Goal: Task Accomplishment & Management: Complete application form

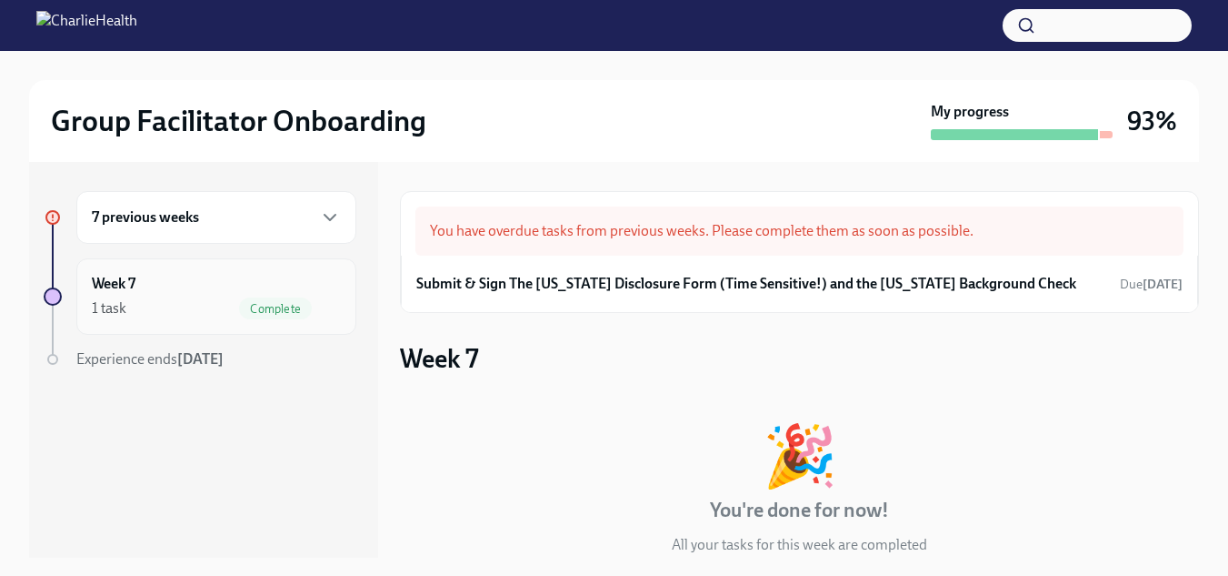
click at [232, 291] on div "Week 7 1 task Complete" at bounding box center [216, 296] width 249 height 45
click at [797, 240] on div "You have overdue tasks from previous weeks. Please complete them as soon as pos…" at bounding box center [799, 230] width 768 height 49
click at [735, 287] on h6 "Submit & Sign The [US_STATE] Disclosure Form (Time Sensitive!) and the [US_STAT…" at bounding box center [746, 284] width 660 height 20
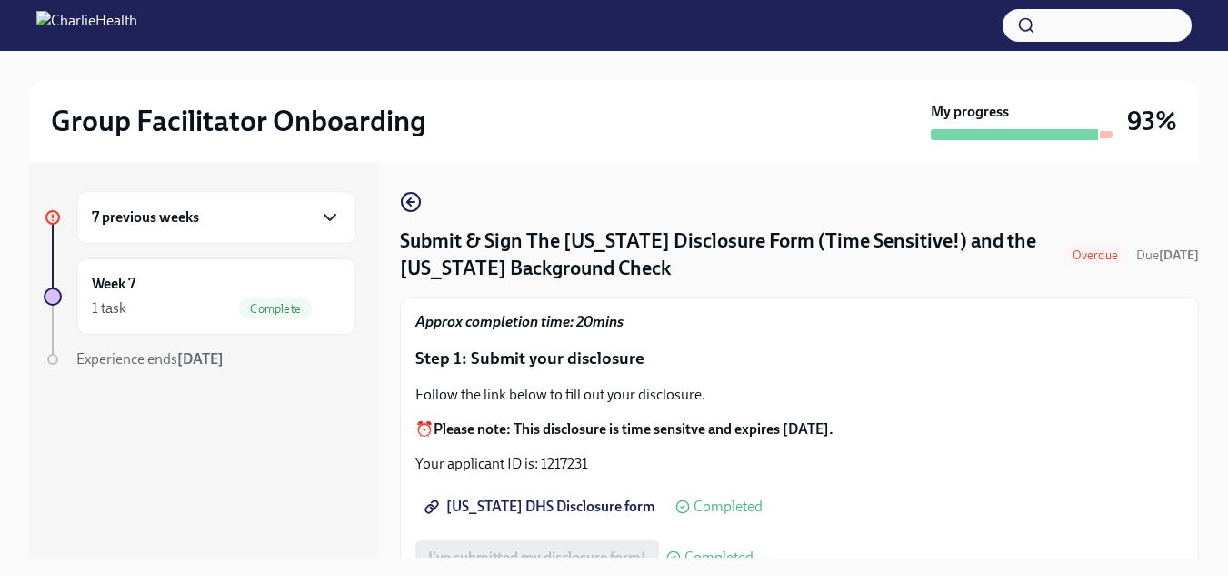
click at [335, 218] on icon "button" at bounding box center [330, 217] width 22 height 22
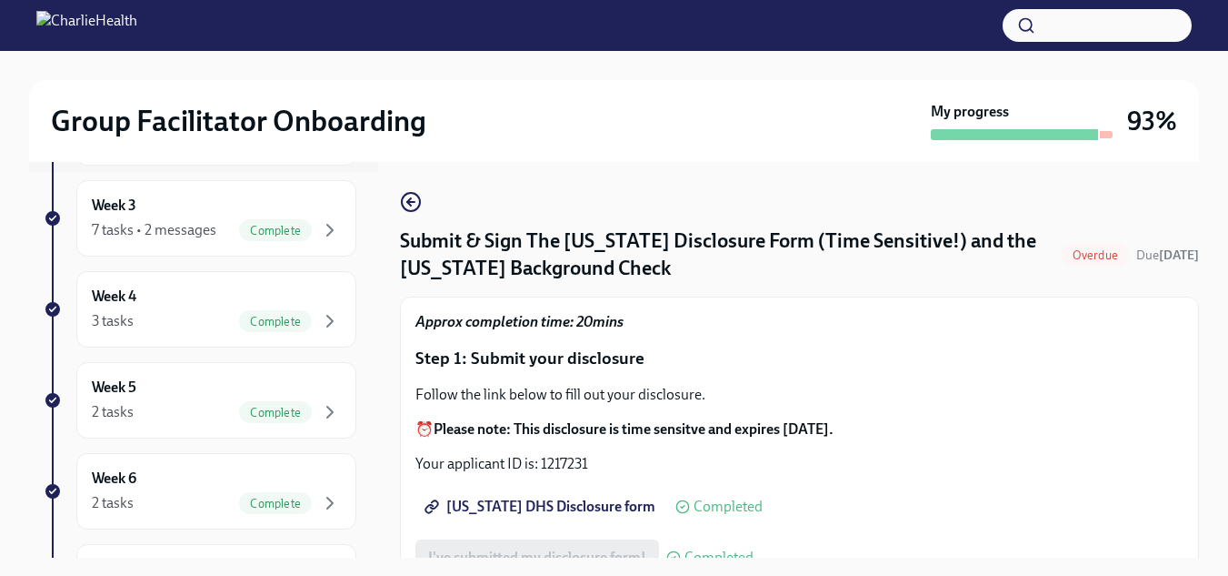
scroll to position [364, 0]
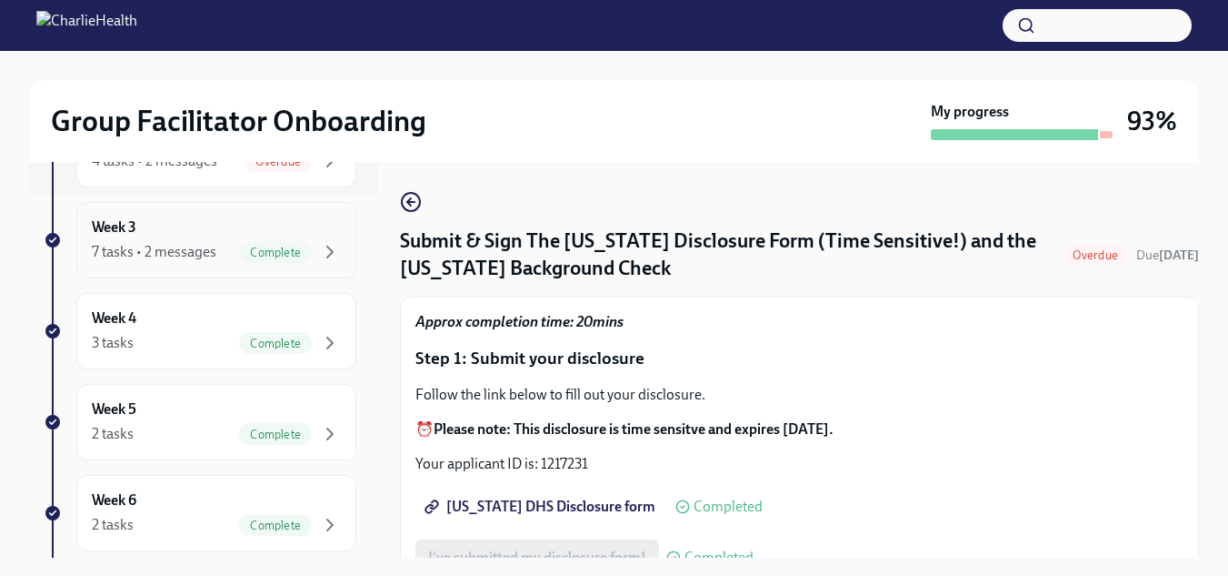
click at [256, 241] on div "Complete" at bounding box center [275, 252] width 73 height 22
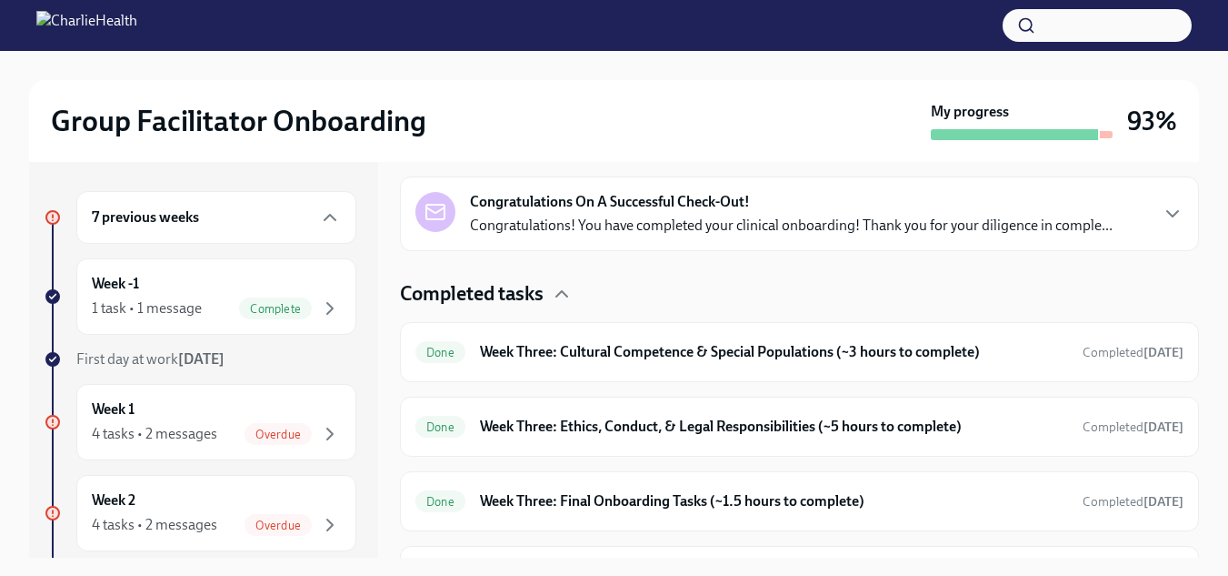
scroll to position [423, 0]
click at [242, 285] on div "Week -1 1 task • 1 message Complete" at bounding box center [216, 296] width 249 height 45
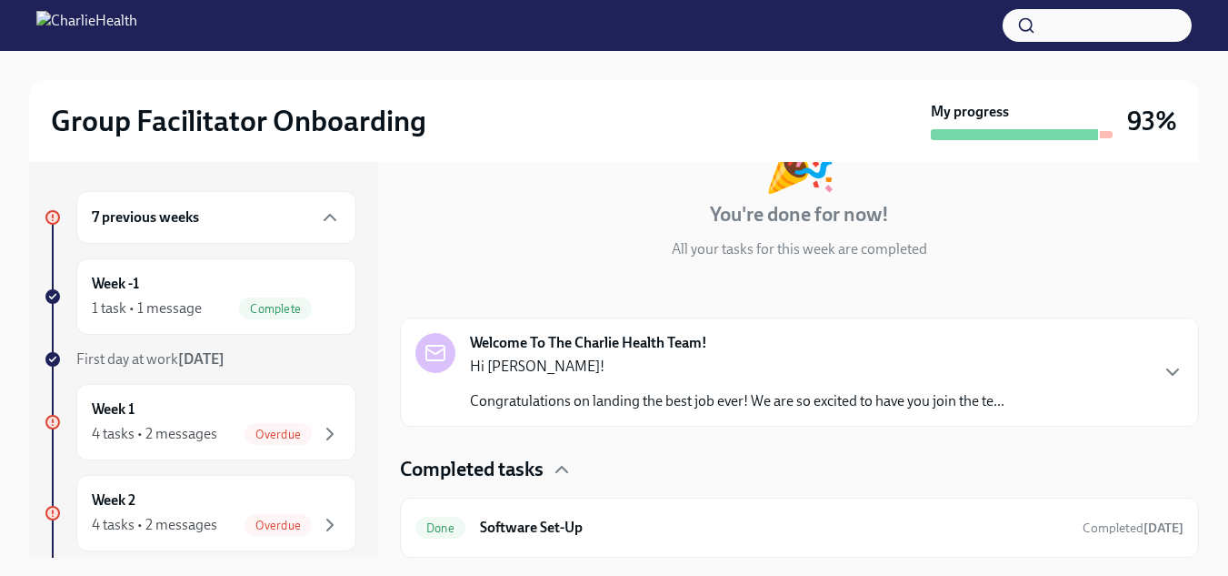
scroll to position [54, 0]
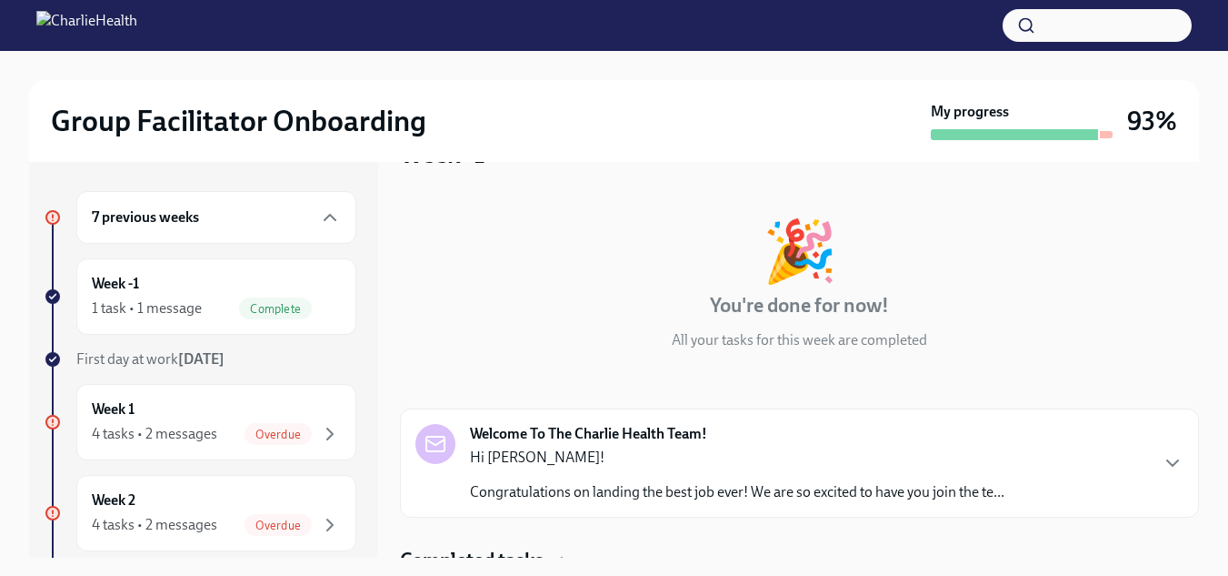
click at [693, 435] on strong "Welcome To The Charlie Health Team!" at bounding box center [588, 434] width 237 height 20
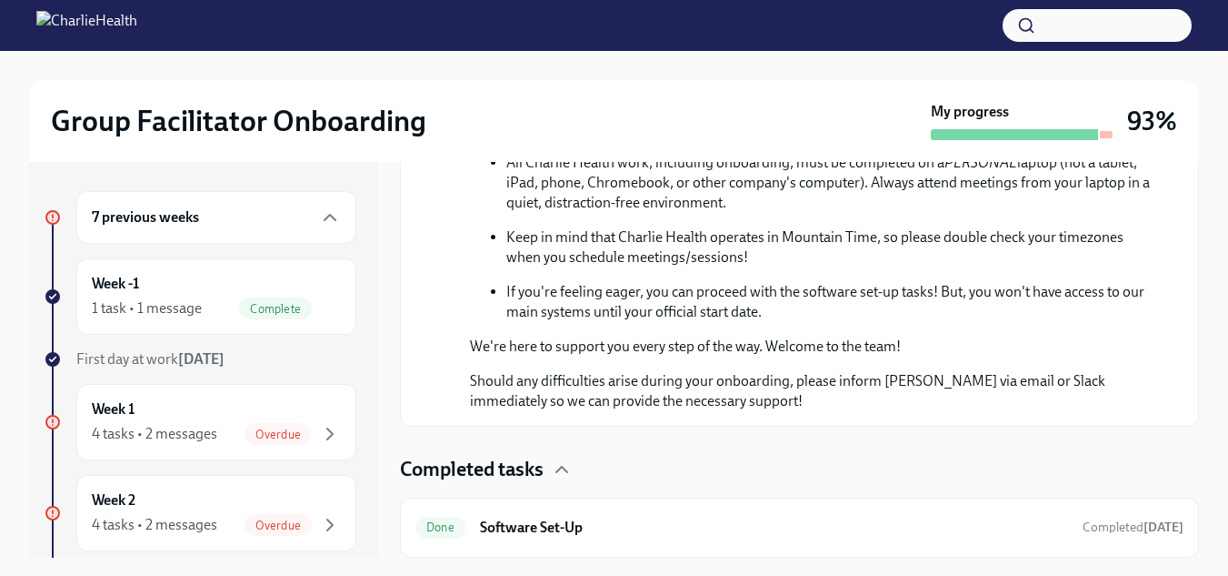
scroll to position [1031, 0]
click at [213, 407] on div "Week 1 4 tasks • 2 messages Overdue" at bounding box center [216, 421] width 249 height 45
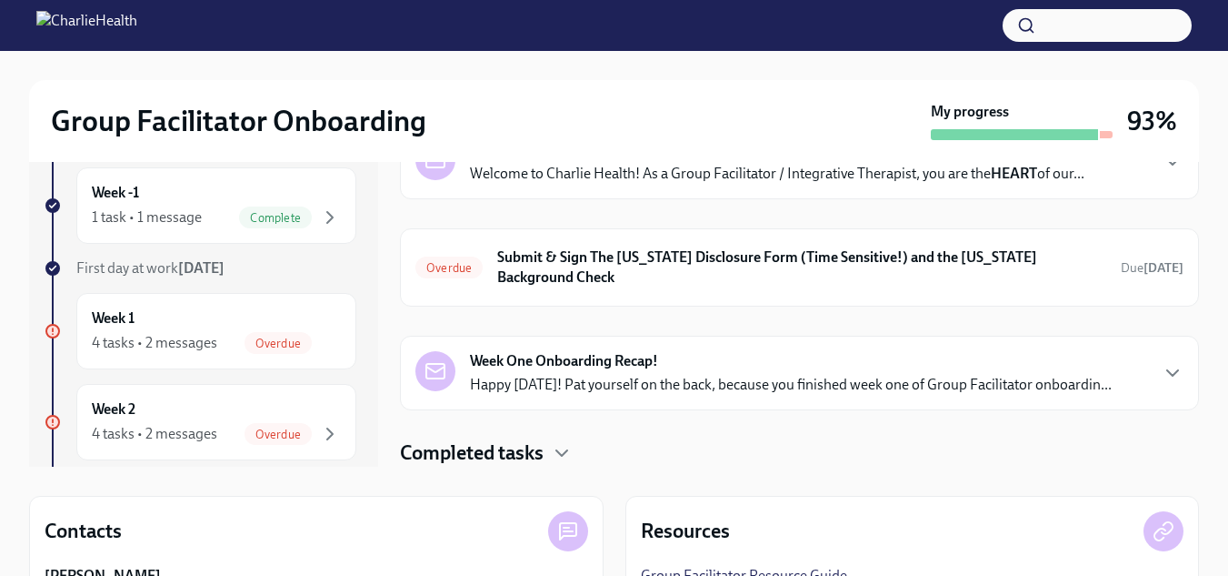
scroll to position [182, 0]
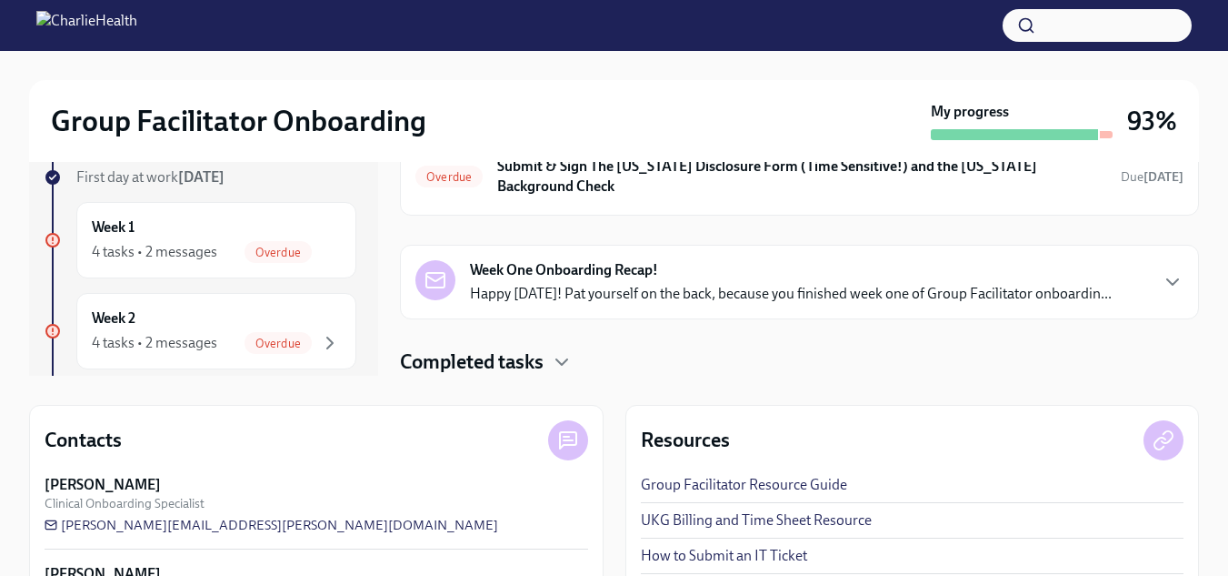
click at [528, 361] on h4 "Completed tasks" at bounding box center [472, 361] width 144 height 27
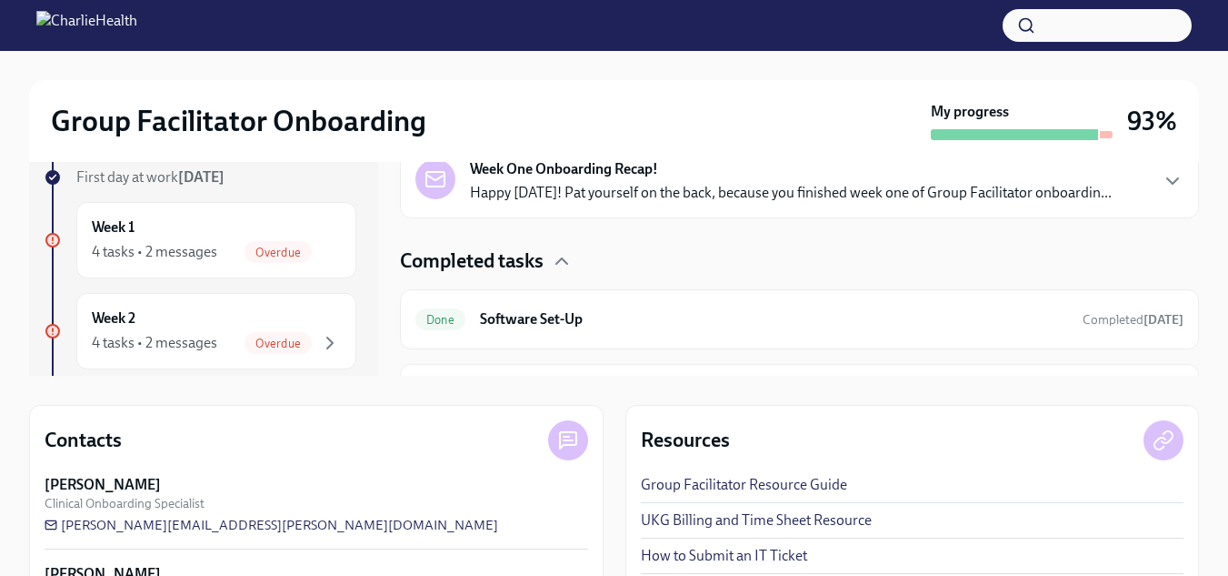
scroll to position [72, 0]
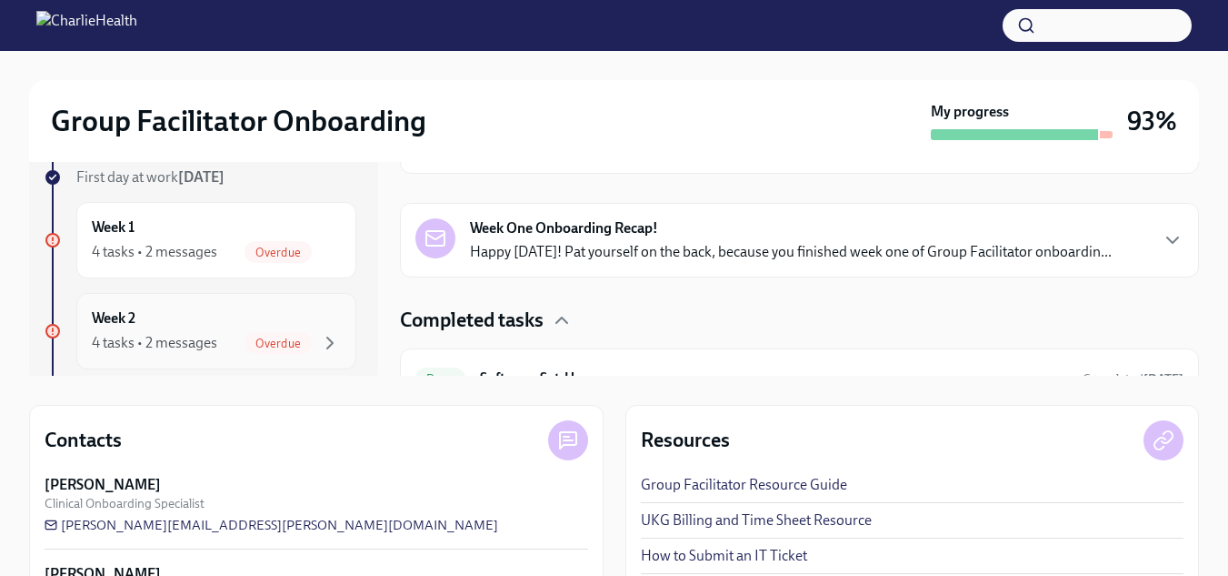
click at [181, 309] on div "Week 2 4 tasks • 2 messages Overdue" at bounding box center [216, 330] width 249 height 45
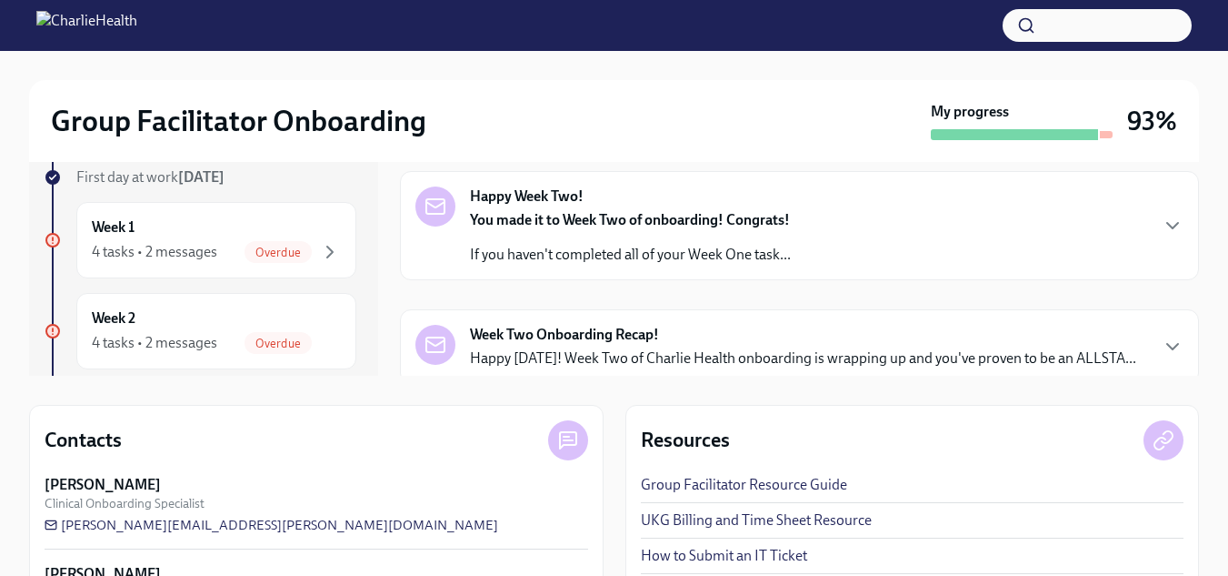
scroll to position [65, 0]
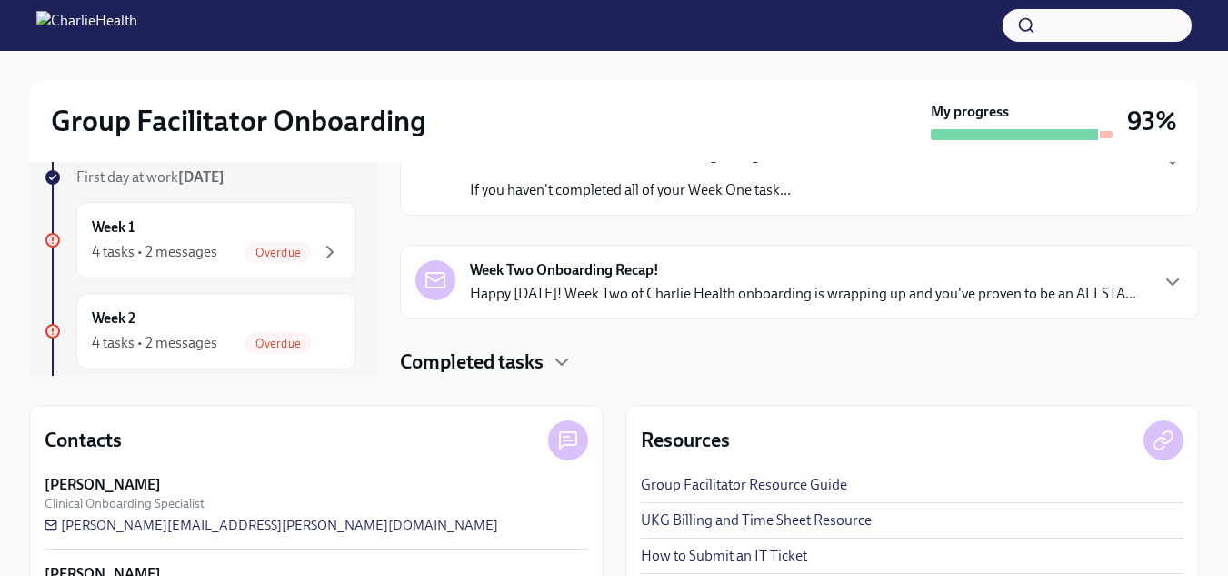
click at [659, 288] on p "Happy [DATE]! Week Two of Charlie Health onboarding is wrapping up and you've p…" at bounding box center [803, 294] width 666 height 20
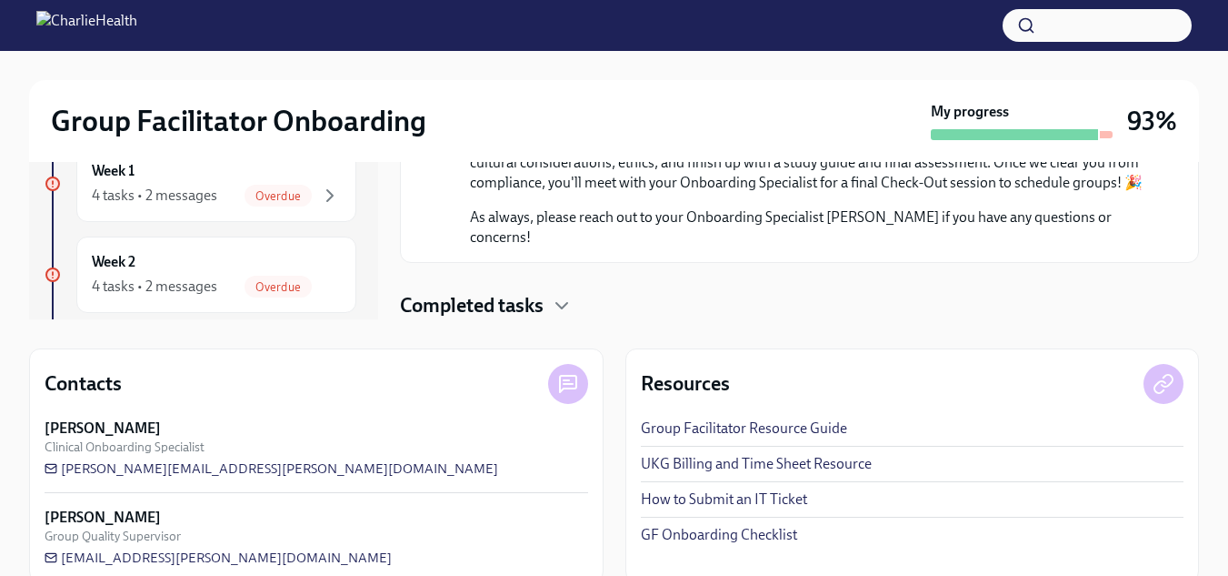
scroll to position [266, 0]
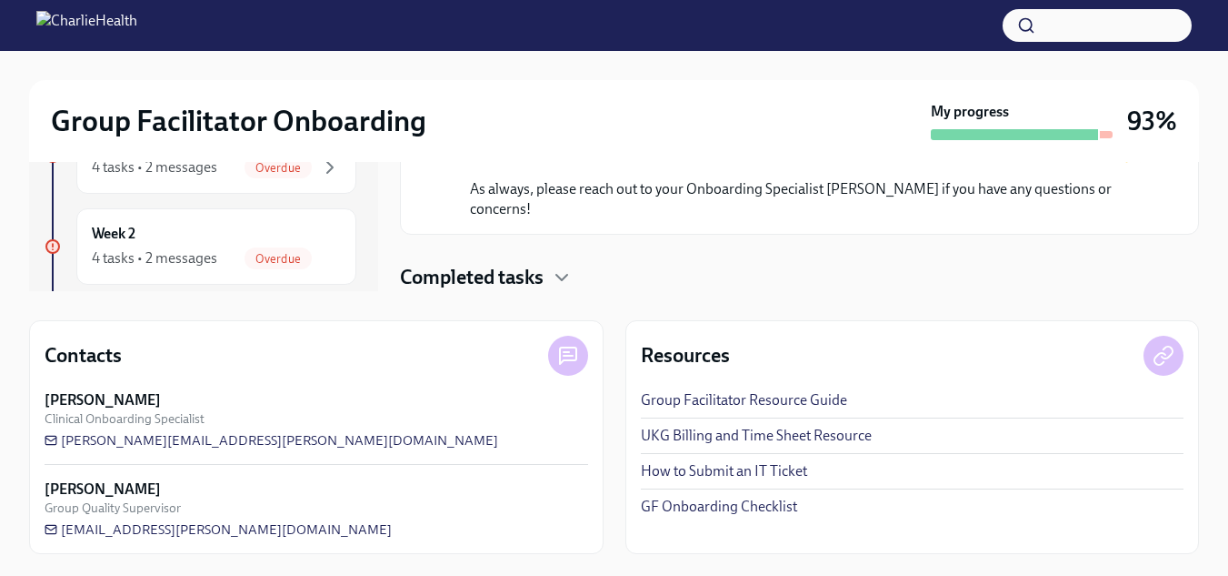
click at [538, 282] on h4 "Completed tasks" at bounding box center [472, 277] width 144 height 27
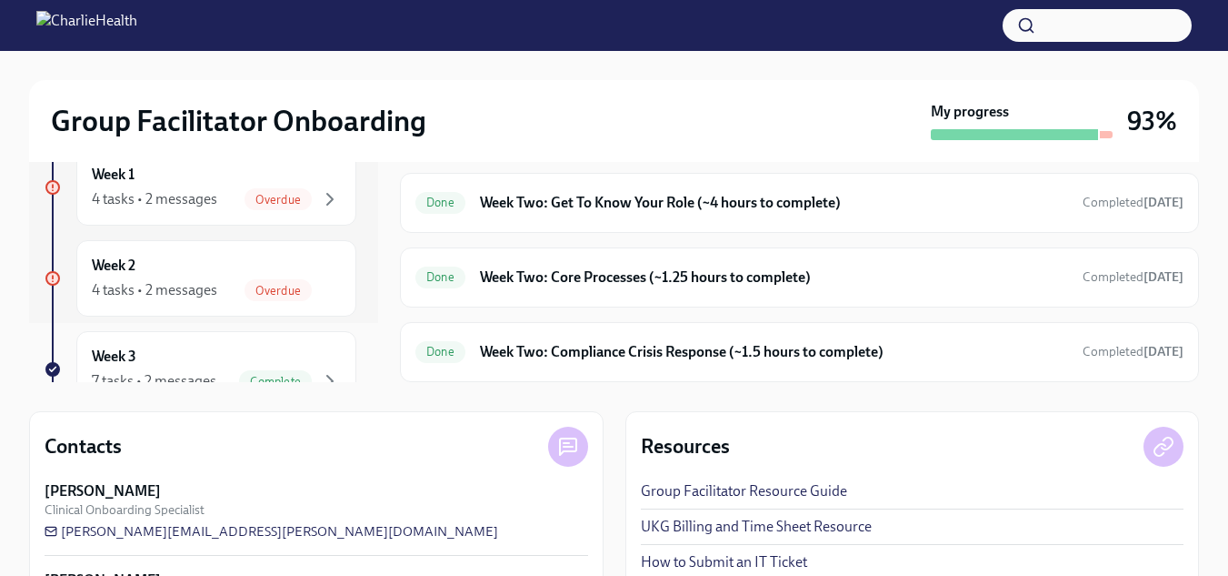
scroll to position [91, 0]
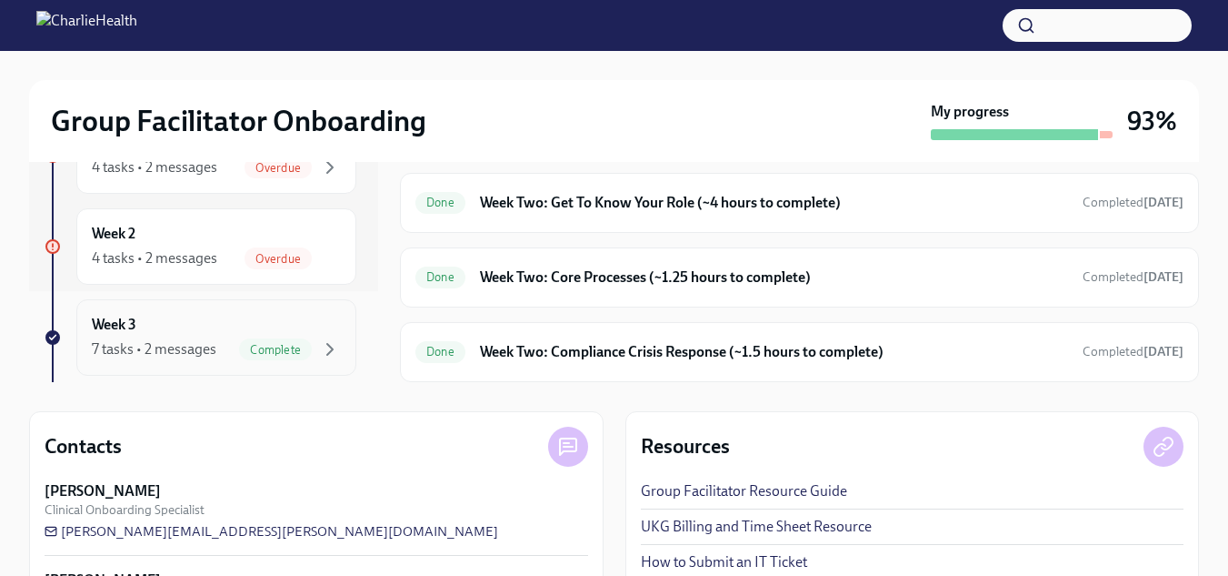
click at [268, 326] on div "Week 3 7 tasks • 2 messages Complete" at bounding box center [216, 337] width 249 height 45
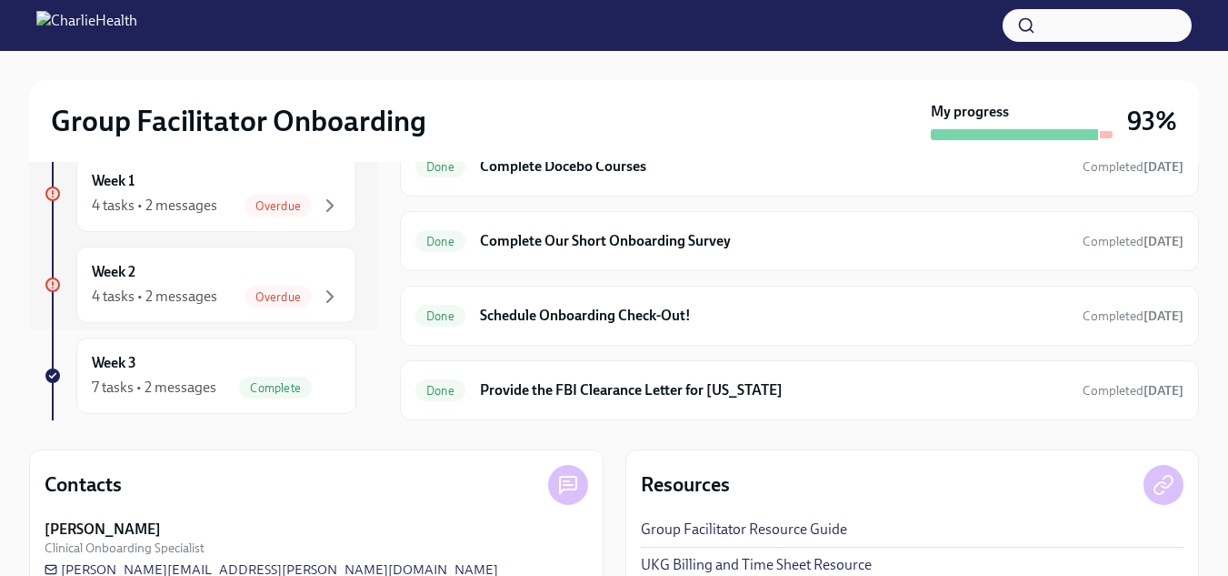
scroll to position [182, 0]
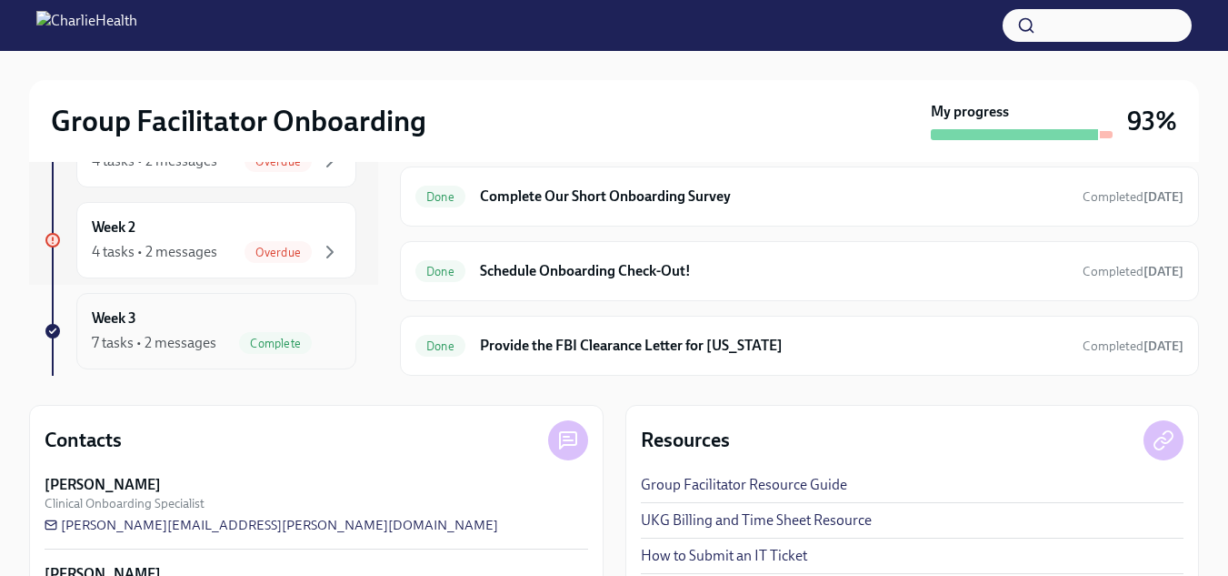
click at [289, 309] on div "Week 3 7 tasks • 2 messages Complete" at bounding box center [216, 330] width 249 height 45
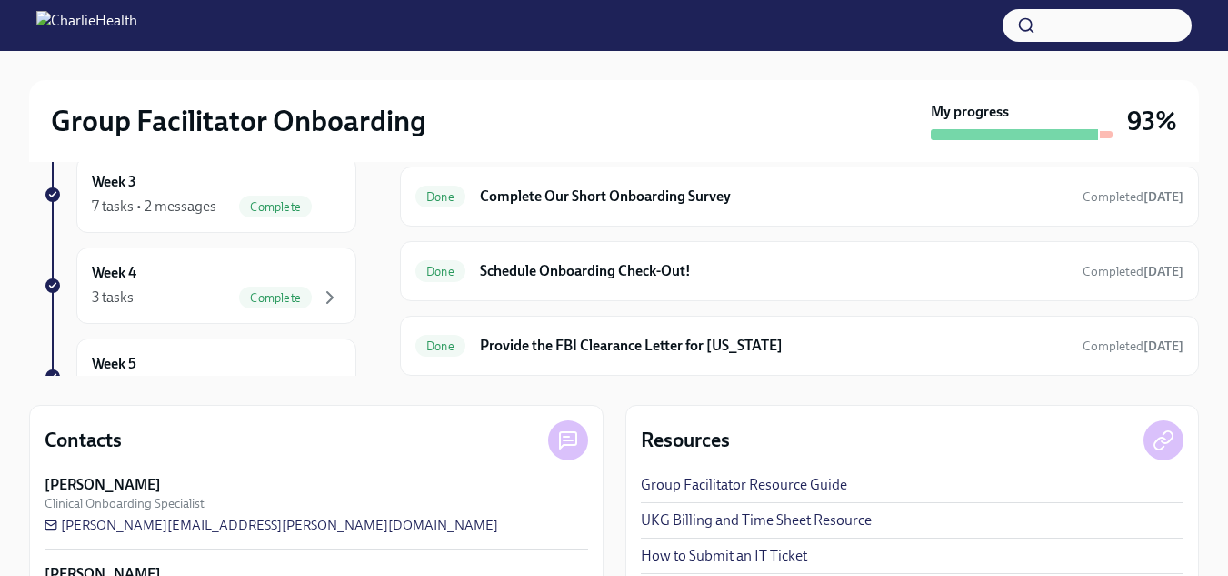
scroll to position [273, 0]
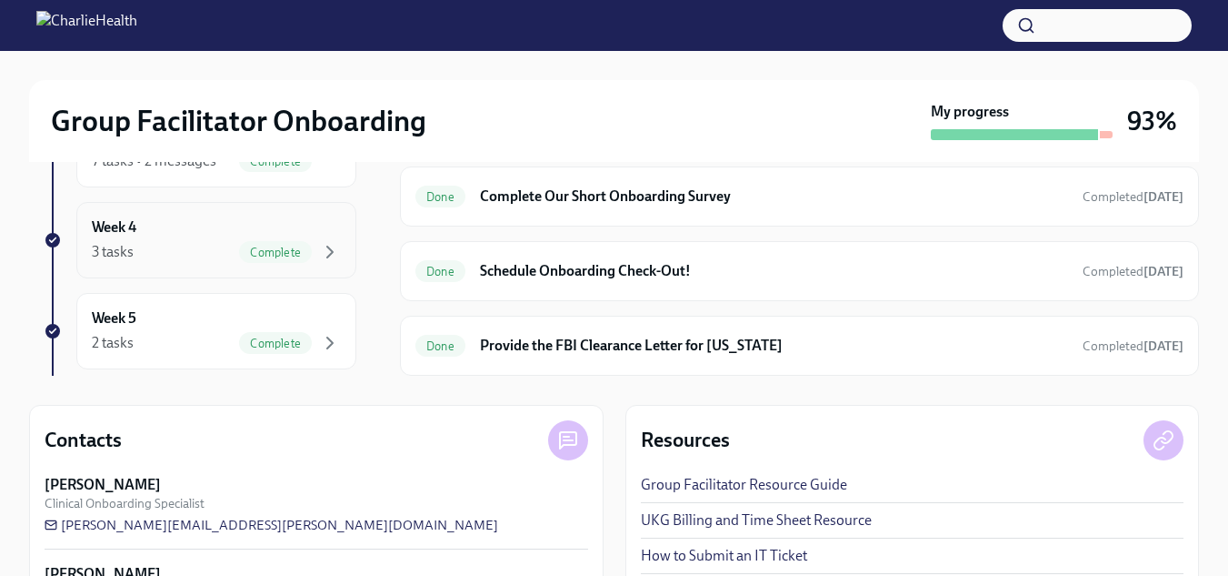
click at [308, 223] on div "Week 4 3 tasks Complete" at bounding box center [216, 239] width 249 height 45
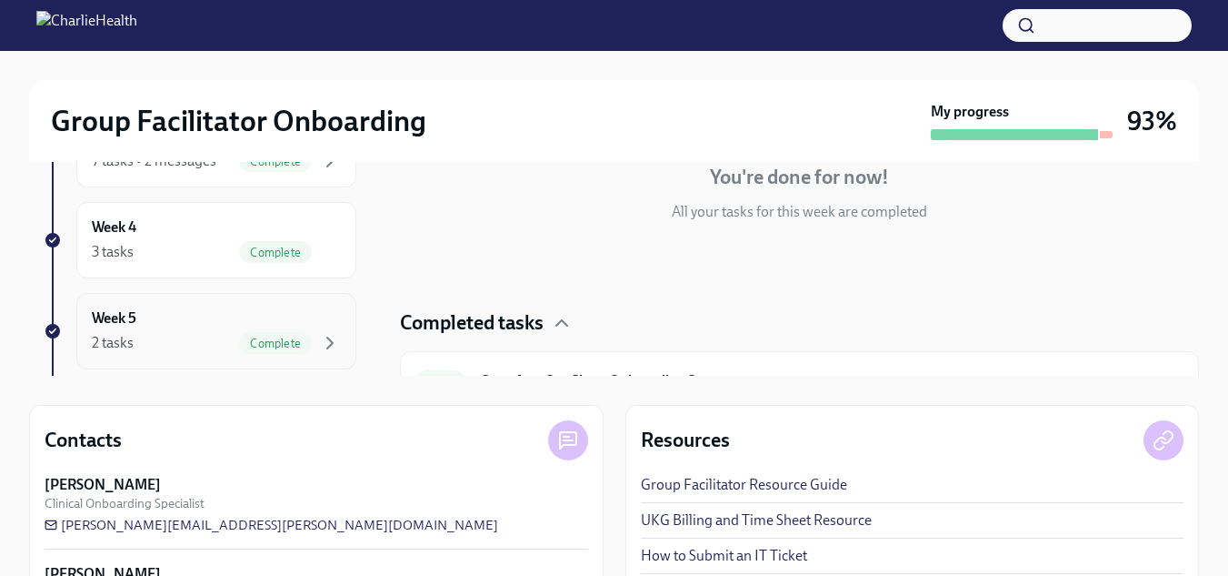
click at [231, 308] on div "Week 5 2 tasks Complete" at bounding box center [216, 330] width 249 height 45
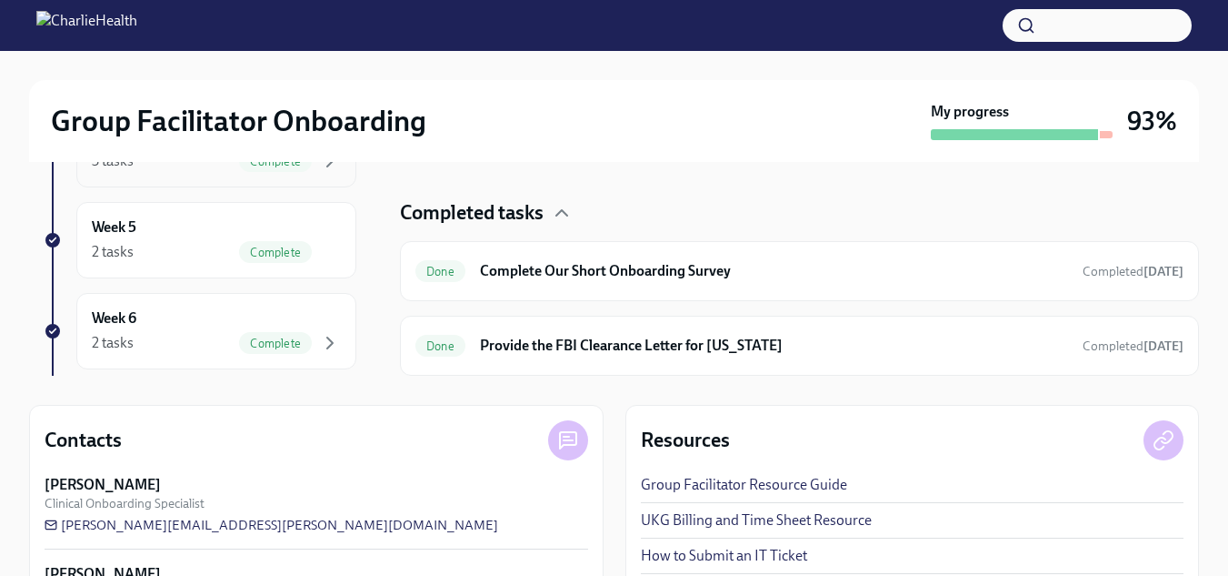
scroll to position [455, 0]
click at [211, 229] on div "Week 6 2 tasks Complete" at bounding box center [216, 239] width 249 height 45
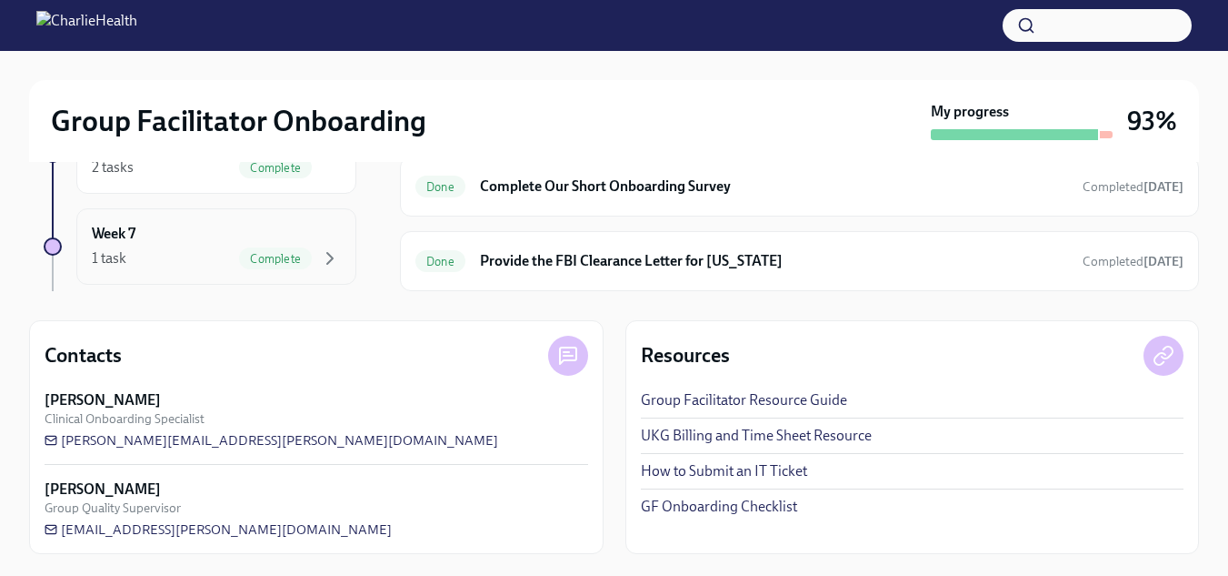
click at [175, 227] on div "Week 7 1 task Complete" at bounding box center [216, 246] width 249 height 45
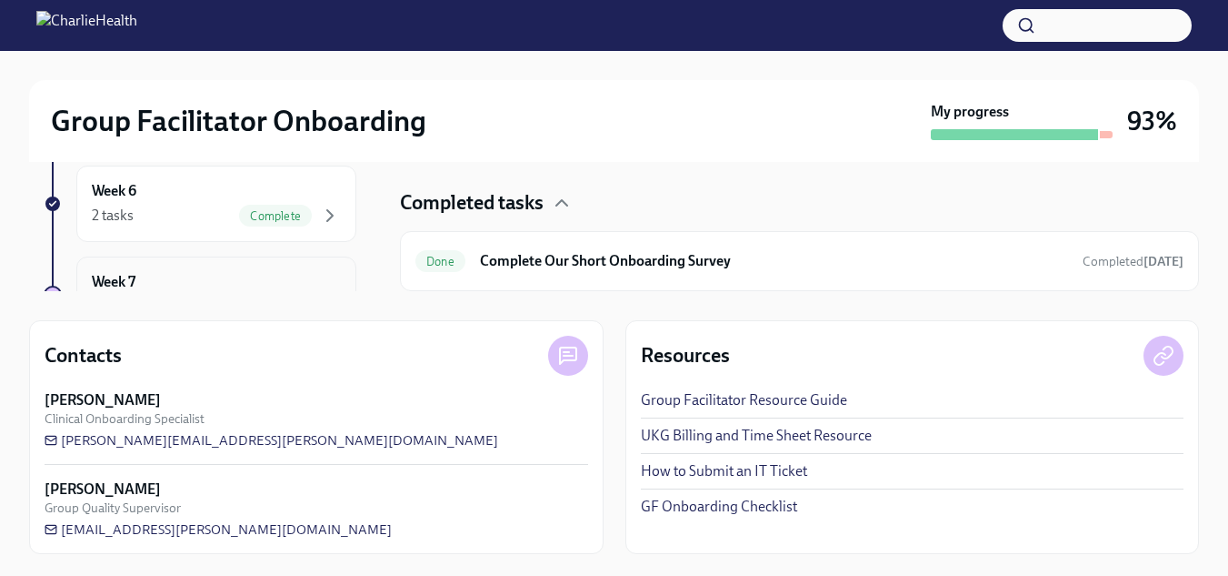
scroll to position [364, 0]
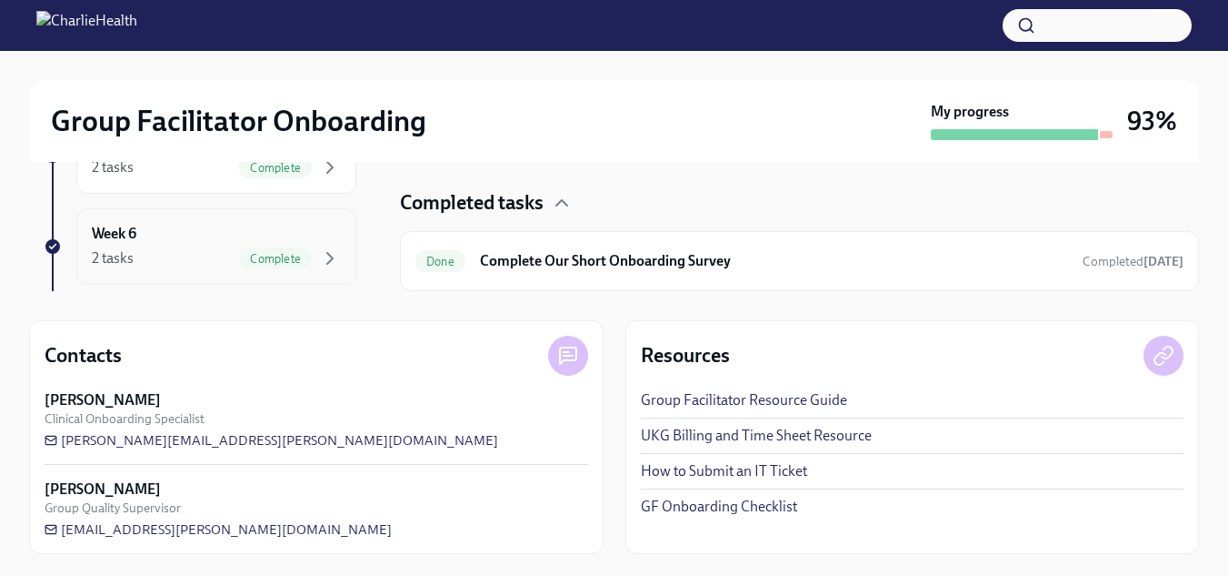
click at [205, 256] on div "2 tasks Complete" at bounding box center [216, 258] width 249 height 22
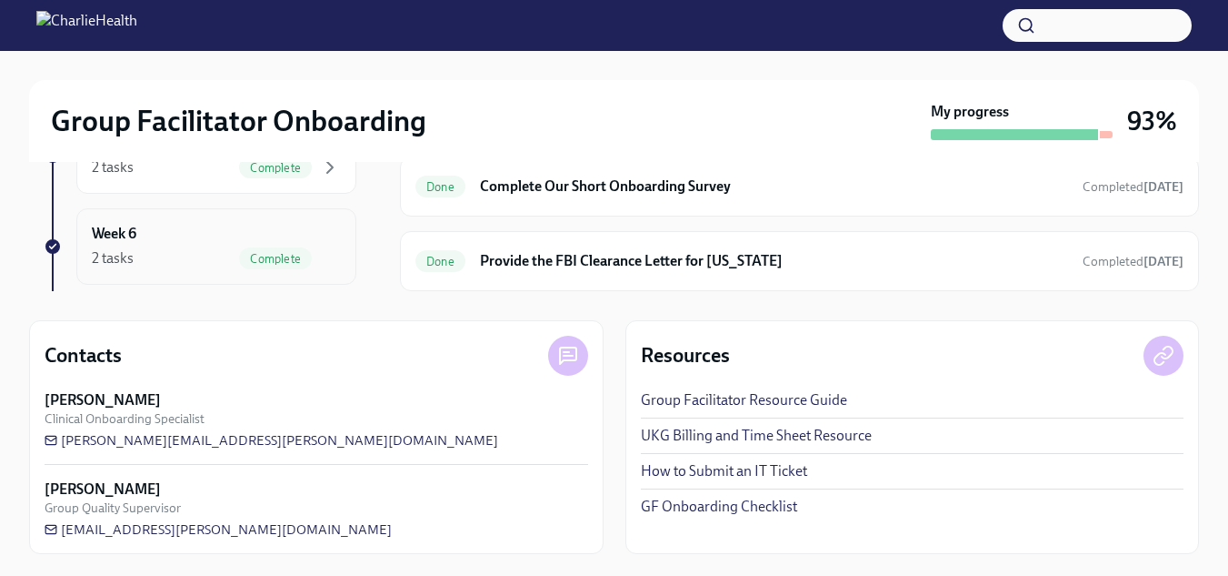
scroll to position [110, 0]
